Goal: Task Accomplishment & Management: Manage account settings

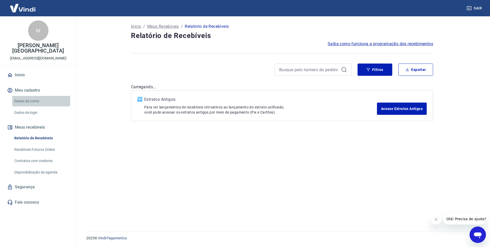
click at [19, 96] on link "Dados da conta" at bounding box center [41, 101] width 58 height 10
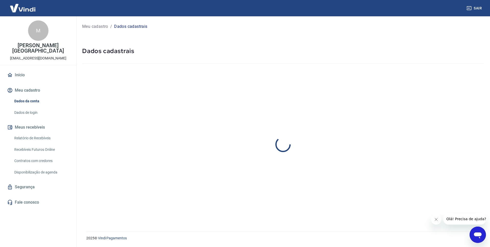
select select "SP"
select select "business"
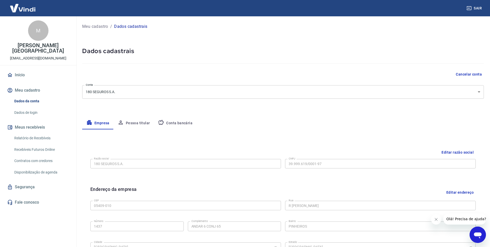
click at [136, 132] on div "Editar razão social Razão social 180 SEGUROS S.A. Razão social CNPJ 39.999.619/…" at bounding box center [282, 234] width 401 height 210
click at [140, 124] on button "Pessoa titular" at bounding box center [133, 123] width 41 height 12
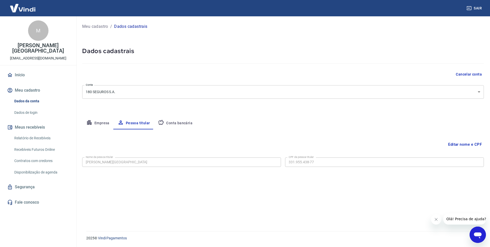
click at [149, 156] on div "Nome da pessoa titular [PERSON_NAME][GEOGRAPHIC_DATA] Nome da pessoa titular CP…" at bounding box center [282, 161] width 401 height 12
click at [180, 123] on button "Conta bancária" at bounding box center [175, 123] width 43 height 12
select select "1"
click at [139, 122] on button "Pessoa titular" at bounding box center [133, 123] width 41 height 12
click at [439, 220] on button "Fechar mensagem da empresa" at bounding box center [436, 219] width 10 height 10
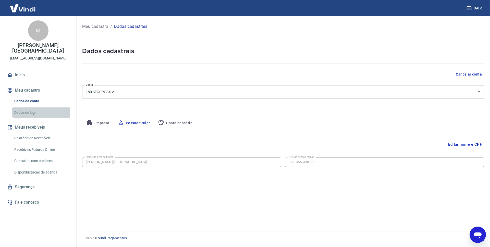
click at [16, 107] on link "Dados de login" at bounding box center [41, 112] width 58 height 10
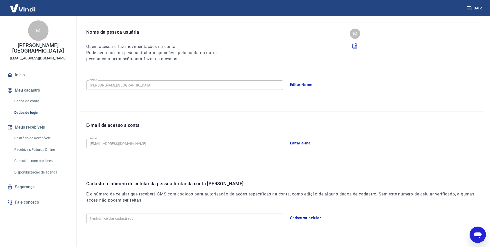
scroll to position [62, 0]
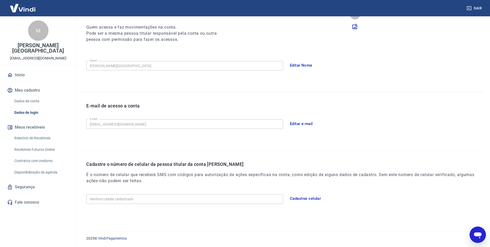
click at [45, 187] on div "Início Meu cadastro Dados da conta Dados de login Meus recebíveis Relatório de …" at bounding box center [38, 138] width 76 height 138
click at [47, 182] on link "Segurança" at bounding box center [38, 186] width 64 height 11
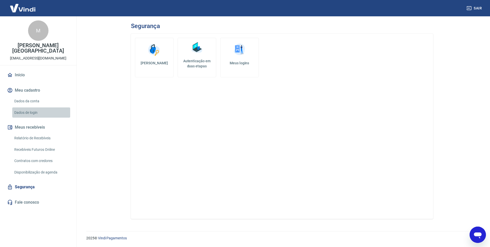
click at [34, 107] on link "Dados de login" at bounding box center [41, 112] width 58 height 10
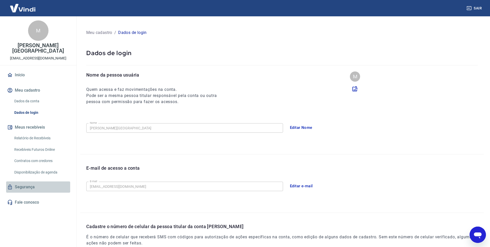
click at [33, 181] on link "Segurança" at bounding box center [38, 186] width 64 height 11
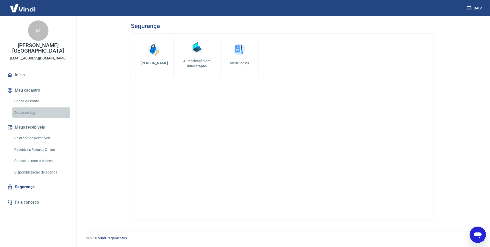
click at [45, 109] on link "Dados de login" at bounding box center [41, 112] width 58 height 10
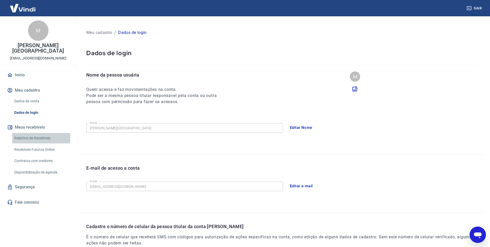
click at [49, 133] on link "Relatório de Recebíveis" at bounding box center [41, 138] width 58 height 10
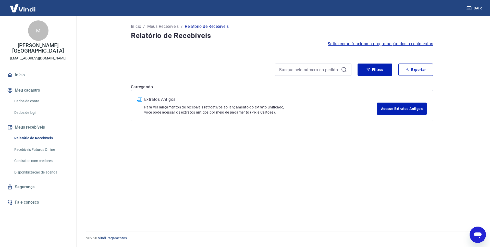
click at [40, 107] on link "Dados de login" at bounding box center [41, 112] width 58 height 10
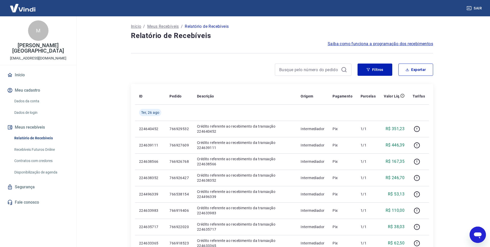
click at [32, 107] on link "Dados de login" at bounding box center [41, 112] width 58 height 10
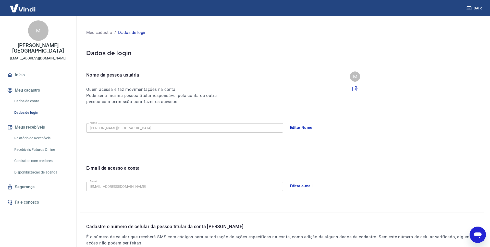
click at [39, 96] on link "Dados da conta" at bounding box center [41, 101] width 58 height 10
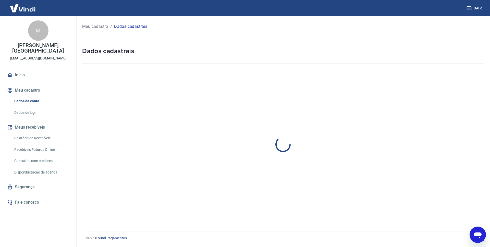
select select "SP"
select select "business"
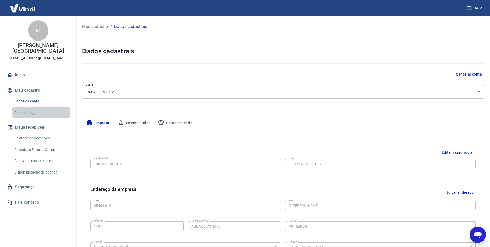
click at [43, 107] on link "Dados de login" at bounding box center [41, 112] width 58 height 10
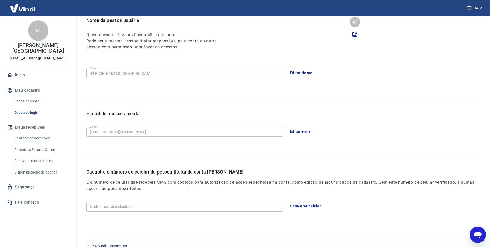
scroll to position [62, 0]
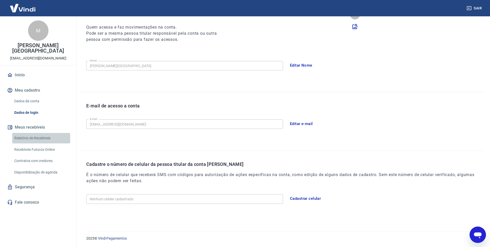
click at [34, 133] on link "Relatório de Recebíveis" at bounding box center [41, 138] width 58 height 10
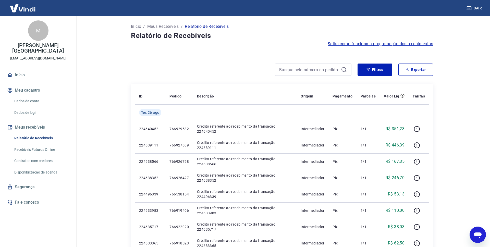
click at [211, 30] on div "Início / Meus Recebíveis / Relatório de Recebíveis" at bounding box center [282, 26] width 302 height 8
click at [210, 30] on div "Início / Meus Recebíveis / Relatório de Recebíveis" at bounding box center [282, 26] width 302 height 8
click at [347, 1] on div "Sair" at bounding box center [245, 8] width 490 height 16
click at [25, 11] on img at bounding box center [22, 8] width 33 height 16
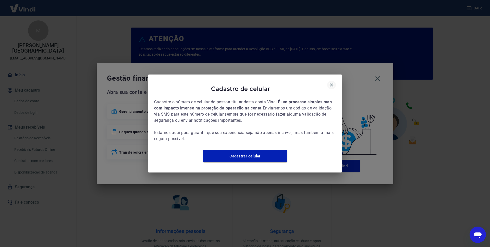
click at [330, 82] on icon "button" at bounding box center [331, 85] width 6 height 6
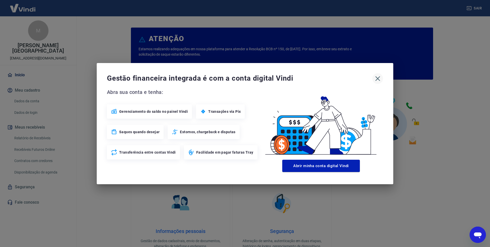
click at [375, 79] on icon "button" at bounding box center [377, 78] width 8 height 8
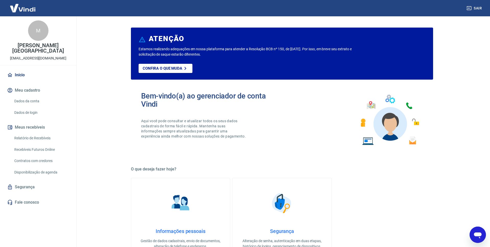
click at [30, 96] on link "Dados da conta" at bounding box center [41, 101] width 58 height 10
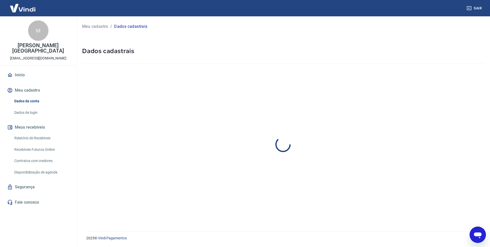
select select "SP"
select select "business"
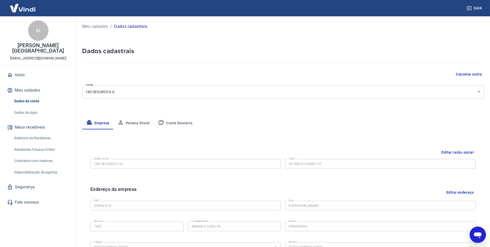
click at [27, 102] on div "Dados da conta Dados de login" at bounding box center [38, 107] width 64 height 22
click at [28, 108] on link "Dados de login" at bounding box center [41, 112] width 58 height 10
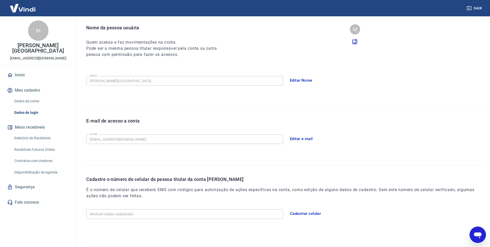
scroll to position [62, 0]
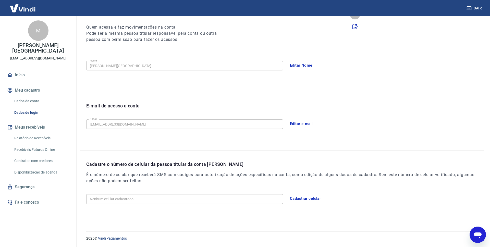
click at [161, 174] on h6 "É o número de celular que receberá SMS com códigos para autorização de ações es…" at bounding box center [284, 178] width 397 height 12
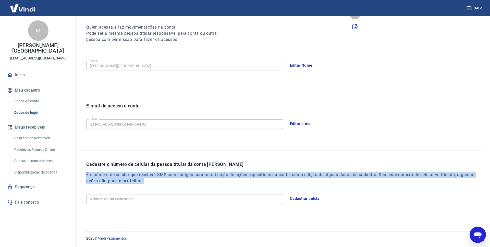
click at [161, 174] on h6 "É o número de celular que receberá SMS com códigos para autorização de ações es…" at bounding box center [284, 178] width 397 height 12
